Goal: Information Seeking & Learning: Learn about a topic

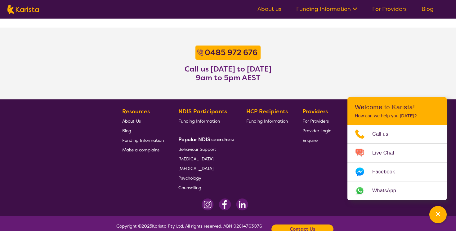
scroll to position [509, 0]
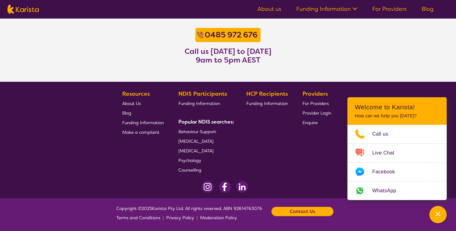
click at [136, 103] on span "About Us" at bounding box center [131, 104] width 19 height 6
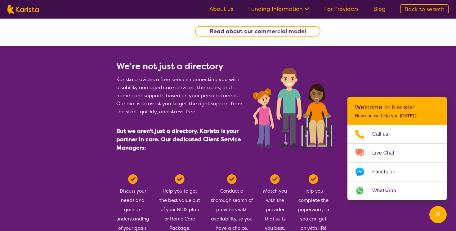
scroll to position [241, 0]
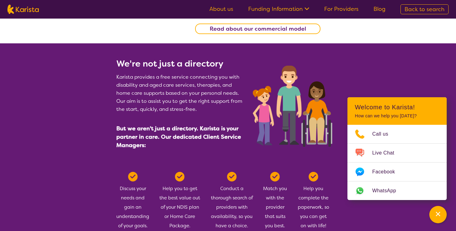
click at [285, 30] on b "Read about our commercial model" at bounding box center [258, 28] width 96 height 7
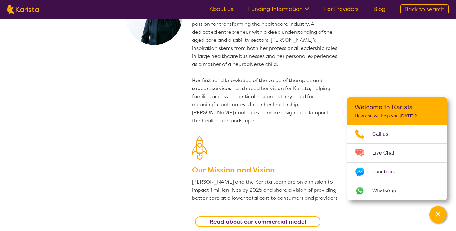
scroll to position [0, 0]
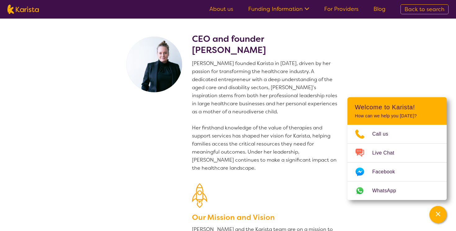
click at [291, 7] on link "Funding Information" at bounding box center [278, 8] width 61 height 7
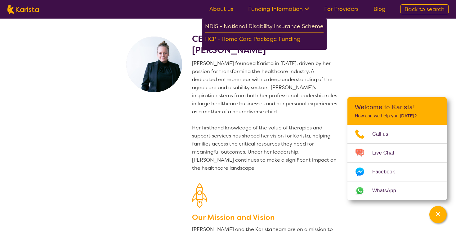
click at [282, 23] on div "NDIS - National Disability Insurance Scheme" at bounding box center [264, 27] width 118 height 11
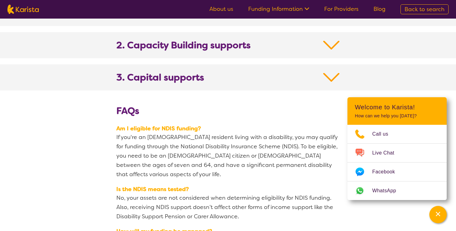
scroll to position [681, 0]
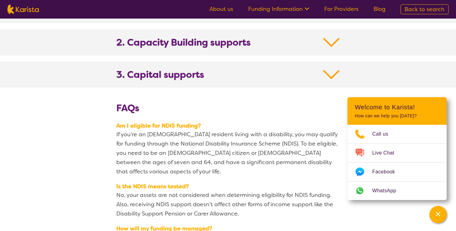
click at [249, 43] on h2 "2. Capacity Building supports" at bounding box center [227, 46] width 223 height 19
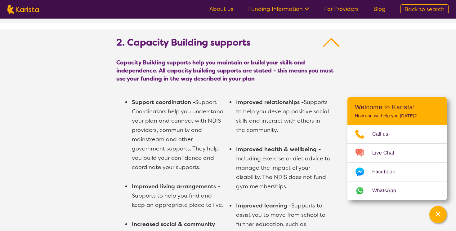
click at [301, 10] on link "Funding Information" at bounding box center [278, 8] width 61 height 7
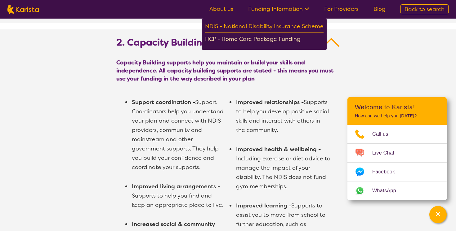
click at [286, 39] on div "HCP - Home Care Package Funding" at bounding box center [264, 39] width 118 height 11
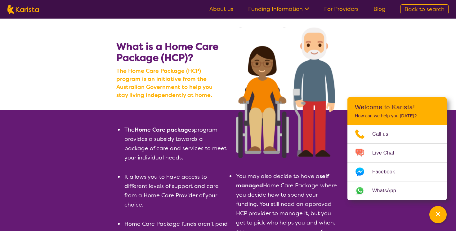
click at [227, 3] on nav "About us Funding Information NDIS - National Disability Insurance Scheme HCP - …" at bounding box center [228, 9] width 456 height 19
click at [227, 9] on link "About us" at bounding box center [221, 8] width 24 height 7
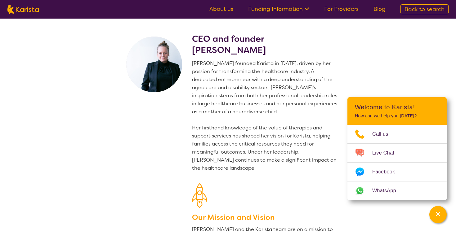
click at [31, 13] on img at bounding box center [22, 9] width 31 height 9
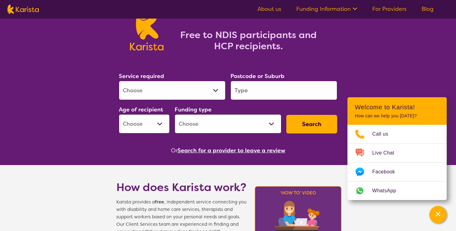
scroll to position [45, 0]
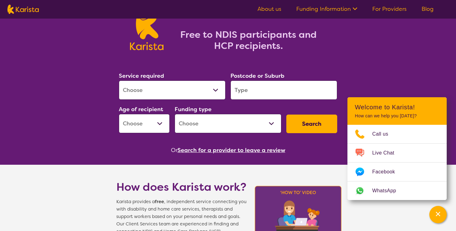
click at [145, 93] on select "Allied Health Assistant Assessment ([MEDICAL_DATA] or [MEDICAL_DATA]) Behaviour…" at bounding box center [172, 90] width 107 height 19
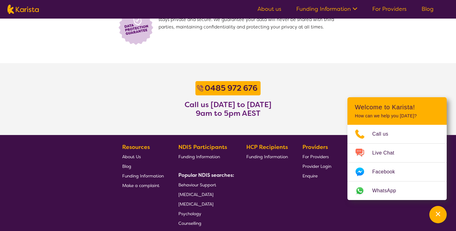
scroll to position [509, 0]
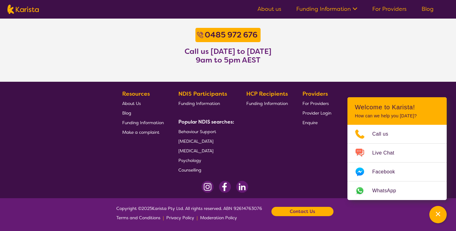
click at [211, 140] on span "[MEDICAL_DATA]" at bounding box center [195, 142] width 35 height 6
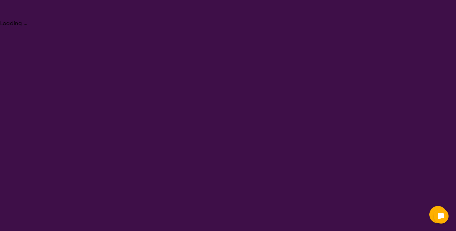
select select "[MEDICAL_DATA]"
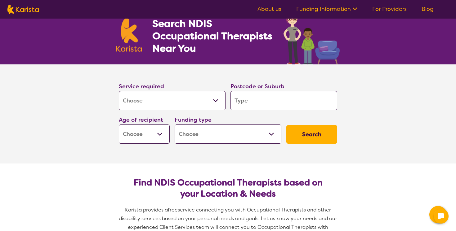
scroll to position [24, 0]
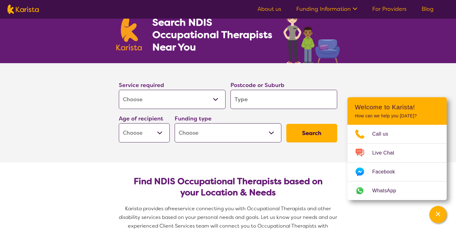
click at [245, 95] on input "search" at bounding box center [283, 99] width 107 height 19
click at [145, 129] on select "Early Childhood - 0 to 9 Child - 10 to 11 Adolescent - 12 to 17 Adult - 18 to 6…" at bounding box center [144, 132] width 51 height 19
click at [169, 103] on select "Allied Health Assistant Assessment ([MEDICAL_DATA] or [MEDICAL_DATA]) Behaviour…" at bounding box center [172, 99] width 107 height 19
click at [265, 99] on input "search" at bounding box center [283, 99] width 107 height 19
type input "3131"
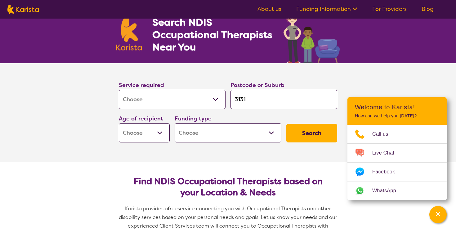
type input "3131"
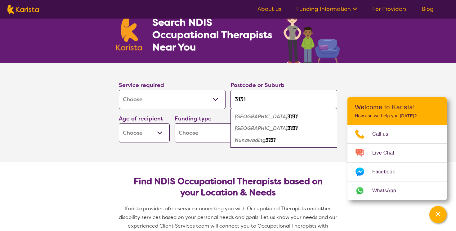
click at [158, 131] on select "Early Childhood - 0 to 9 Child - 10 to 11 Adolescent - 12 to 17 Adult - 18 to 6…" at bounding box center [144, 132] width 51 height 19
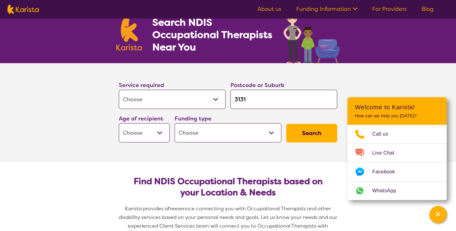
select select "AD"
click at [195, 124] on select "Home Care Package (HCP) National Disability Insurance Scheme (NDIS) I don't know" at bounding box center [228, 132] width 107 height 19
select select "i-don-t-know"
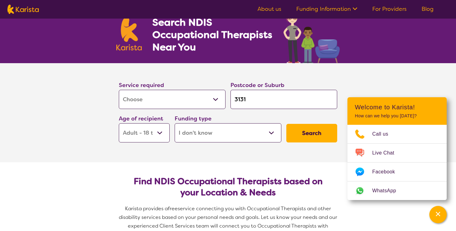
click at [317, 127] on button "Search" at bounding box center [311, 133] width 51 height 19
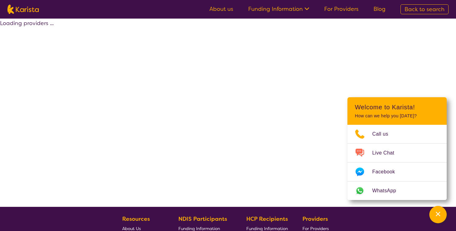
select select "[MEDICAL_DATA]"
select select "AD"
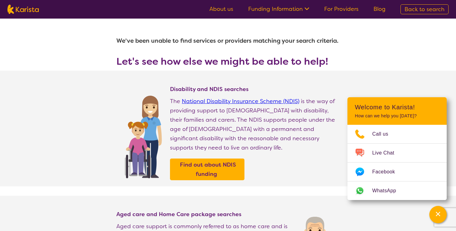
scroll to position [24, 0]
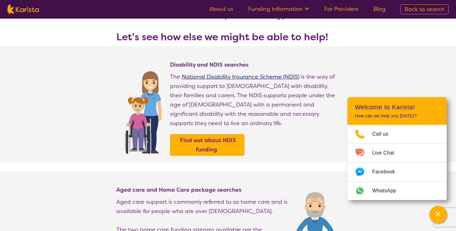
select select "[MEDICAL_DATA]"
select select "AD"
select select "i-don-t-know"
select select "[MEDICAL_DATA]"
select select "AD"
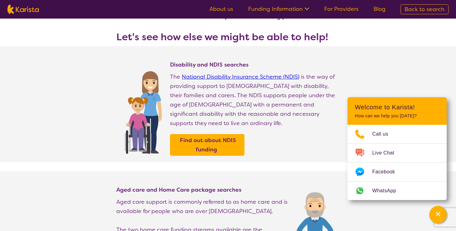
select select "i-don-t-know"
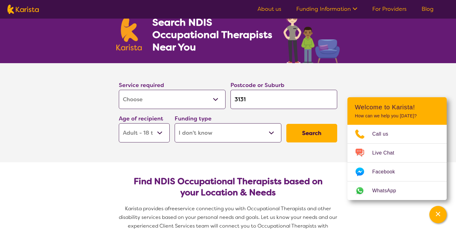
click at [171, 95] on select "Allied Health Assistant Assessment ([MEDICAL_DATA] or [MEDICAL_DATA]) Behaviour…" at bounding box center [172, 99] width 107 height 19
select select "Psychology"
click at [312, 130] on button "Search" at bounding box center [311, 133] width 51 height 19
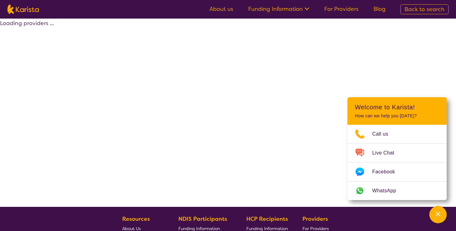
select select "Psychology"
select select "AD"
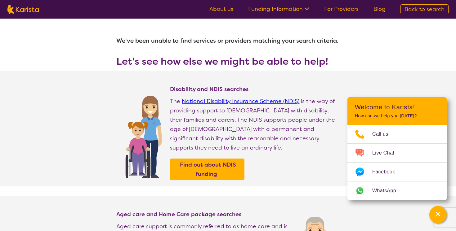
select select "[MEDICAL_DATA]"
select select "AD"
select select "i-don-t-know"
select select "[MEDICAL_DATA]"
select select "AD"
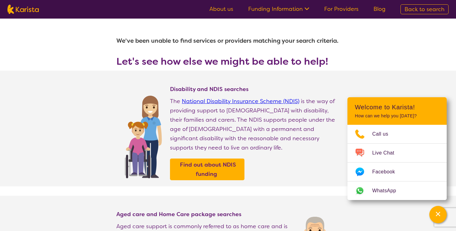
select select "i-don-t-know"
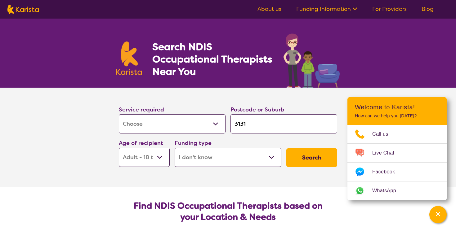
scroll to position [24, 0]
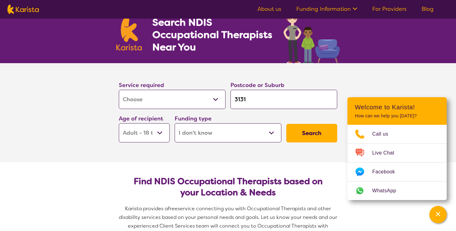
click at [163, 97] on select "Allied Health Assistant Assessment ([MEDICAL_DATA] or [MEDICAL_DATA]) Behaviour…" at bounding box center [172, 99] width 107 height 19
select select "Assessment ([MEDICAL_DATA] or [MEDICAL_DATA])"
click at [309, 136] on button "Search" at bounding box center [311, 133] width 51 height 19
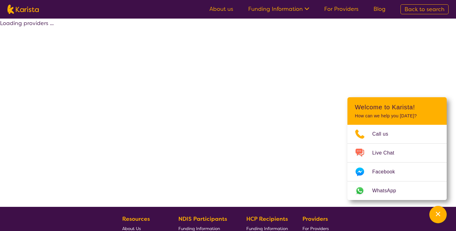
select select "Assessment ([MEDICAL_DATA] or [MEDICAL_DATA])"
select select "AD"
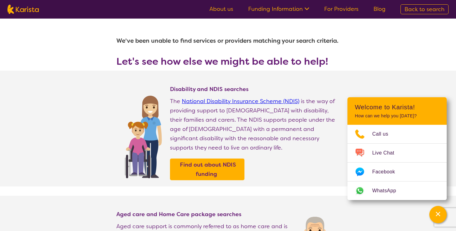
select select "[MEDICAL_DATA]"
select select "AD"
select select "i-don-t-know"
select select "[MEDICAL_DATA]"
select select "AD"
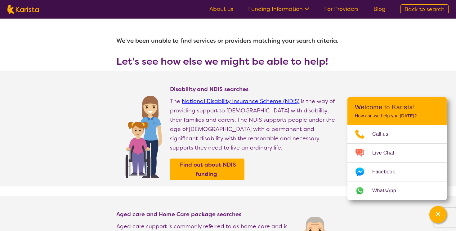
select select "i-don-t-know"
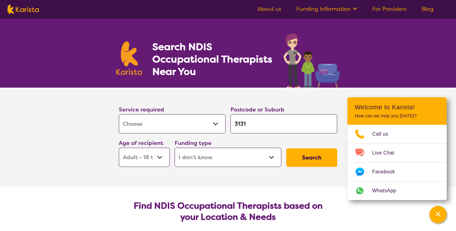
scroll to position [24, 0]
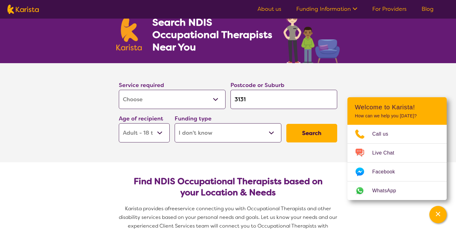
click at [176, 104] on select "Allied Health Assistant Assessment ([MEDICAL_DATA] or [MEDICAL_DATA]) Behaviour…" at bounding box center [172, 99] width 107 height 19
select select "NDIS Plan management"
select select "NDIS"
select select "NDIS Plan management"
select select "NDIS"
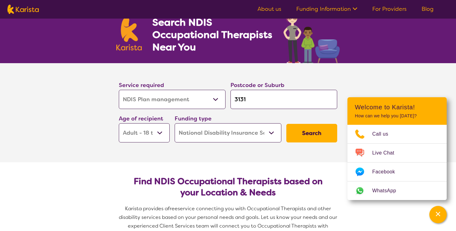
click at [333, 134] on button "Search" at bounding box center [311, 133] width 51 height 19
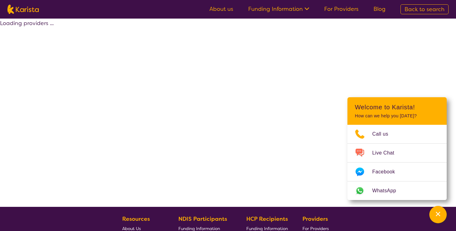
select select "by_score"
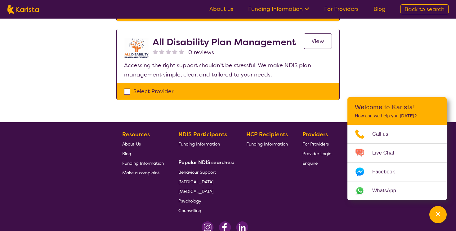
scroll to position [678, 0]
